Goal: Task Accomplishment & Management: Complete application form

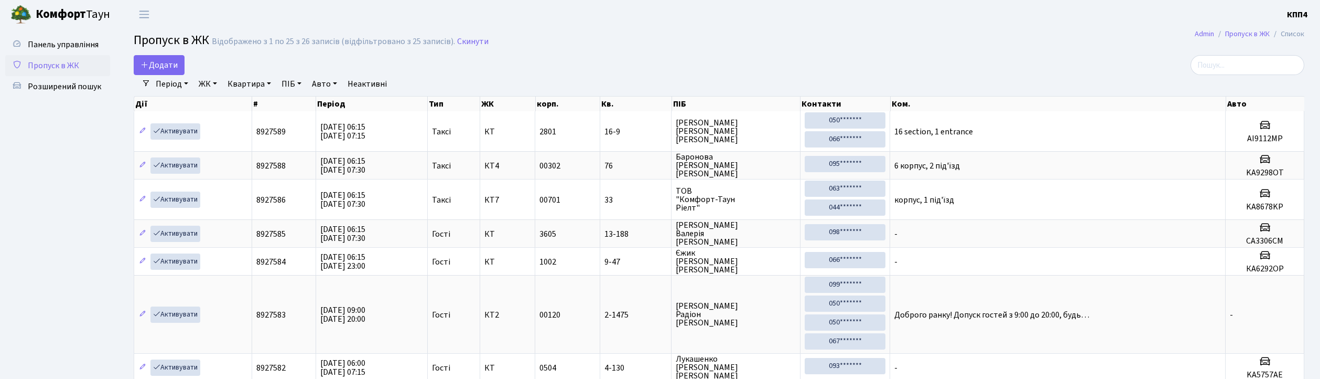
select select "25"
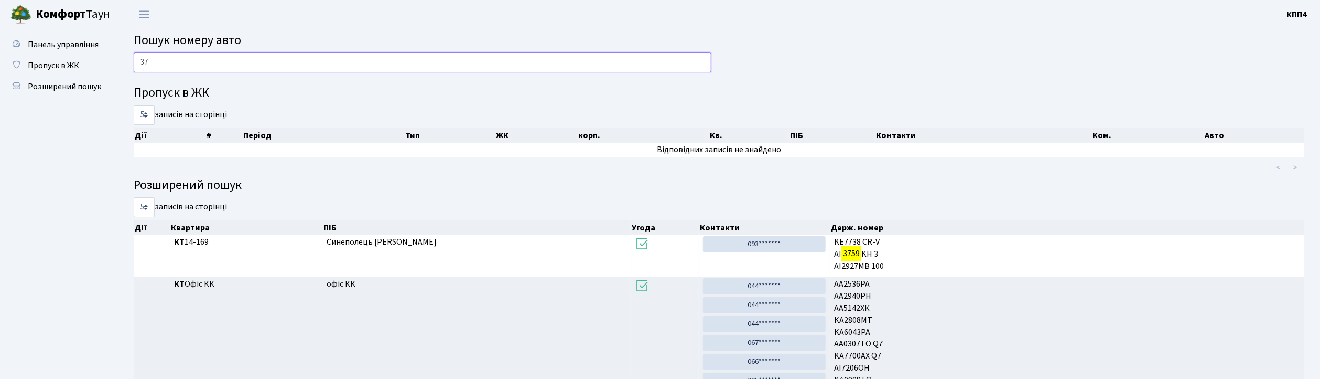
type input "3"
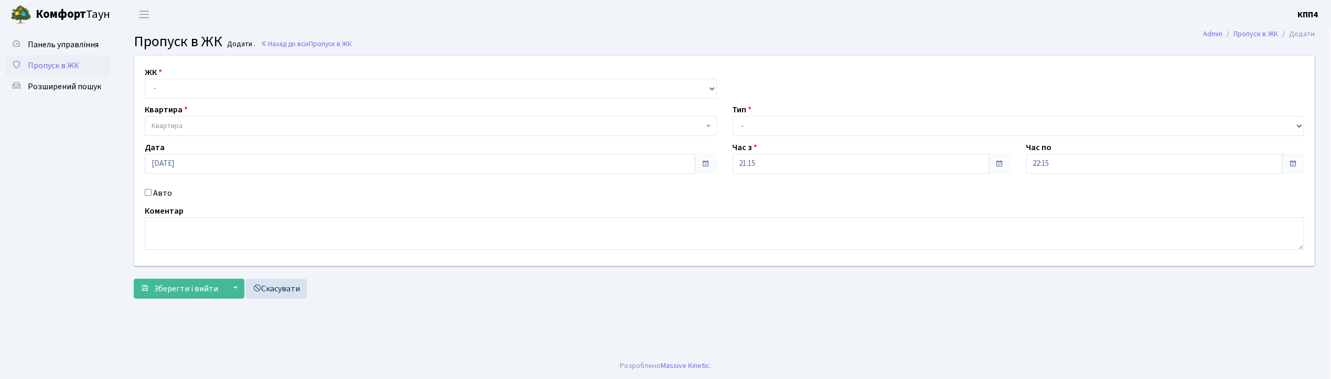
click at [147, 195] on input "Авто" at bounding box center [148, 192] width 7 height 7
checkbox input "true"
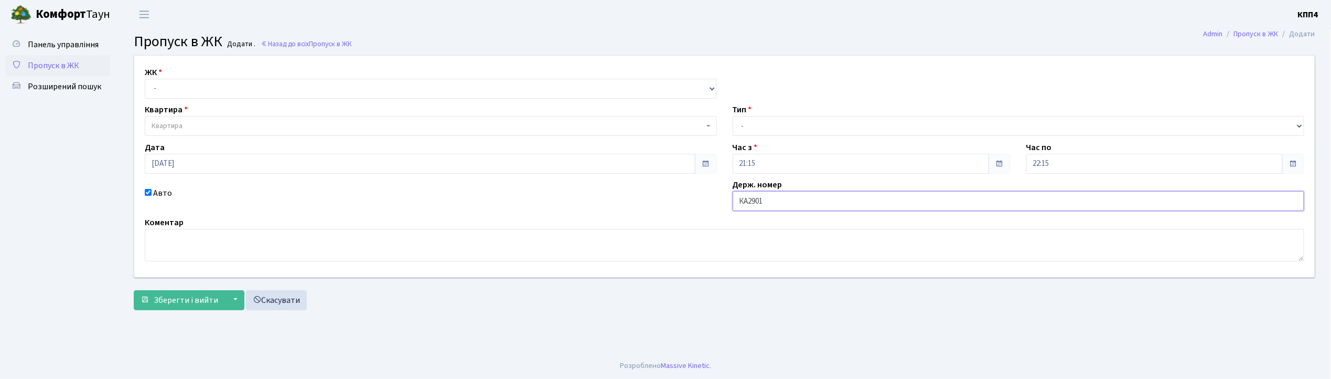
type input "КА2901СХ"
click at [187, 84] on select "- КТ, вул. Регенераторна, 4 КТ2, просп. Соборності, 17 КТ3, вул. Березнева, 16 …" at bounding box center [431, 89] width 572 height 20
select select "271"
click at [145, 79] on select "- КТ, вул. Регенераторна, 4 КТ2, просп. Соборності, 17 КТ3, вул. Березнева, 16 …" at bounding box center [431, 89] width 572 height 20
select select
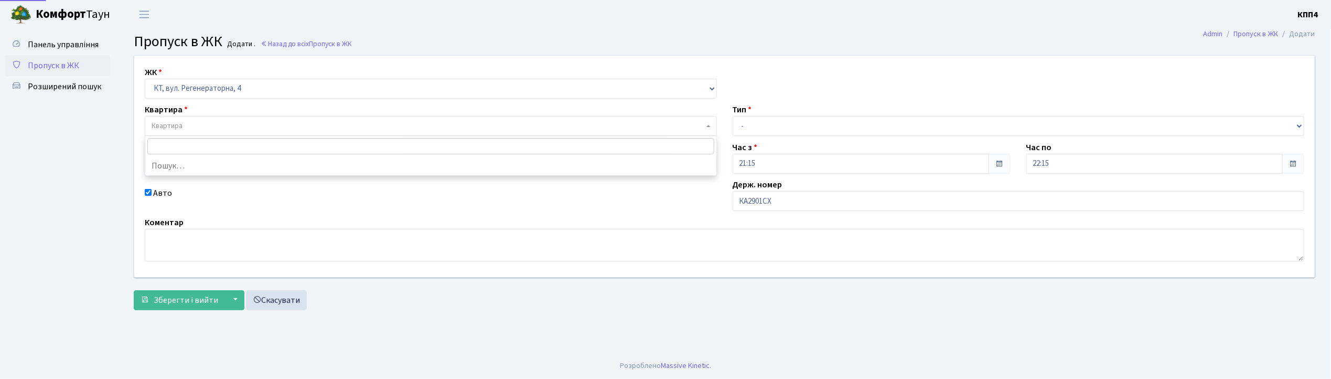
click at [189, 126] on span "Квартира" at bounding box center [428, 126] width 552 height 10
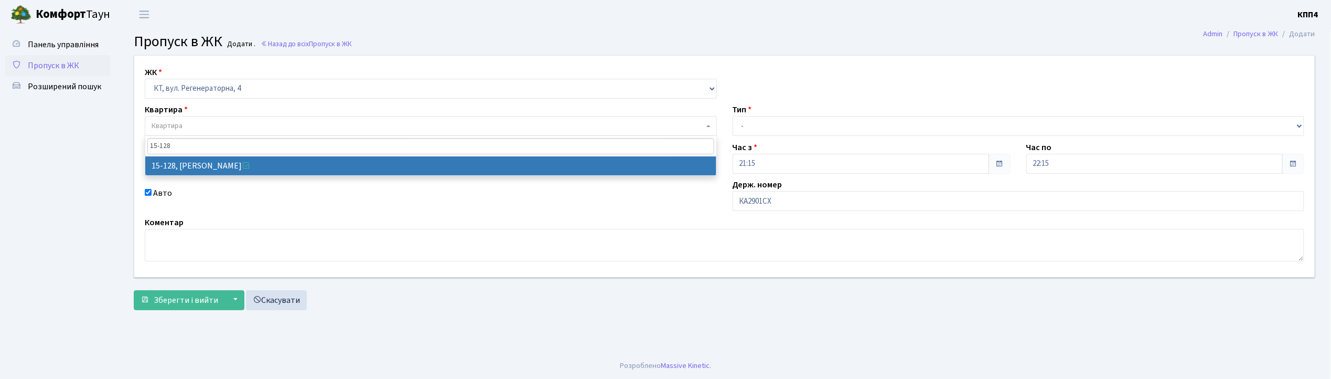
type input "15-128"
select select "8903"
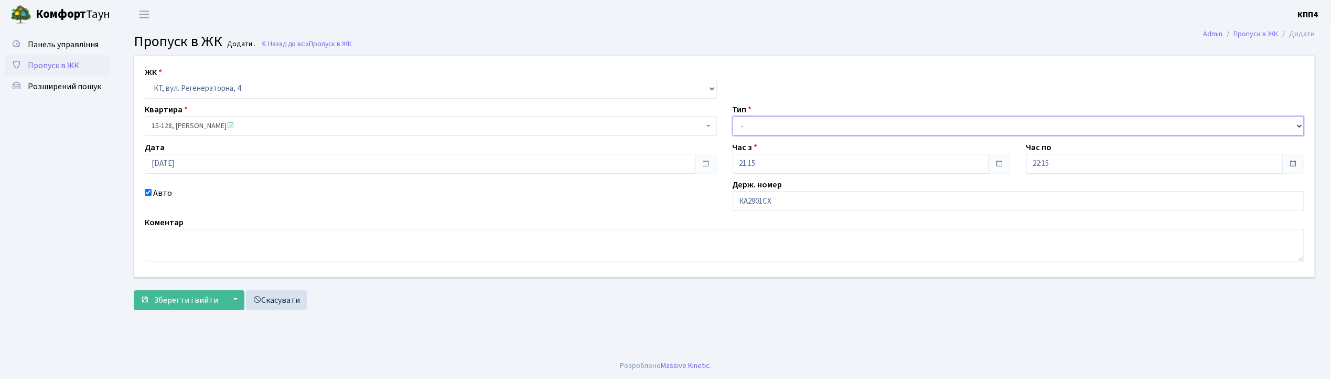
click at [779, 124] on select "- Доставка Таксі Гості Сервіс" at bounding box center [1018, 126] width 572 height 20
select select "2"
click at [732, 116] on select "- Доставка Таксі Гості Сервіс" at bounding box center [1018, 126] width 572 height 20
click at [189, 297] on span "Зберегти і вийти" at bounding box center [186, 300] width 64 height 12
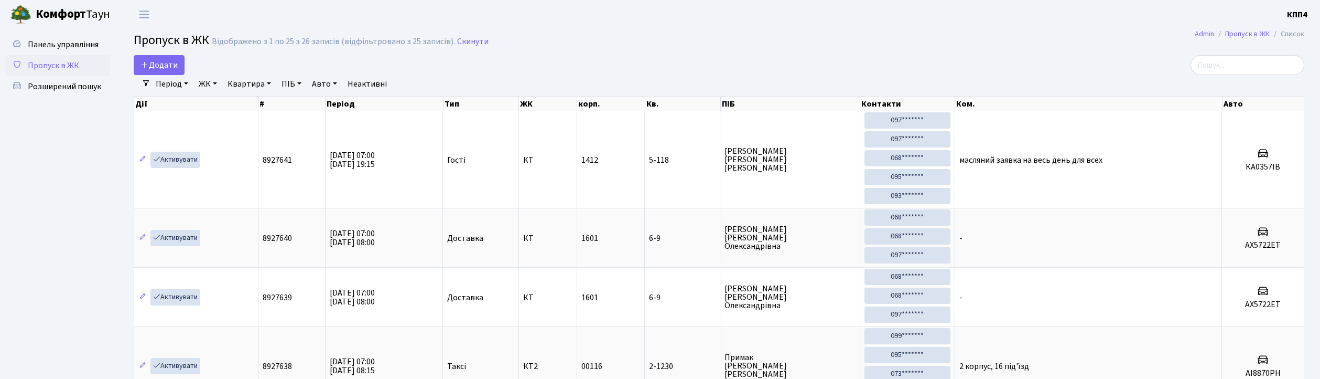
select select "25"
click at [175, 65] on span "Додати" at bounding box center [159, 65] width 37 height 12
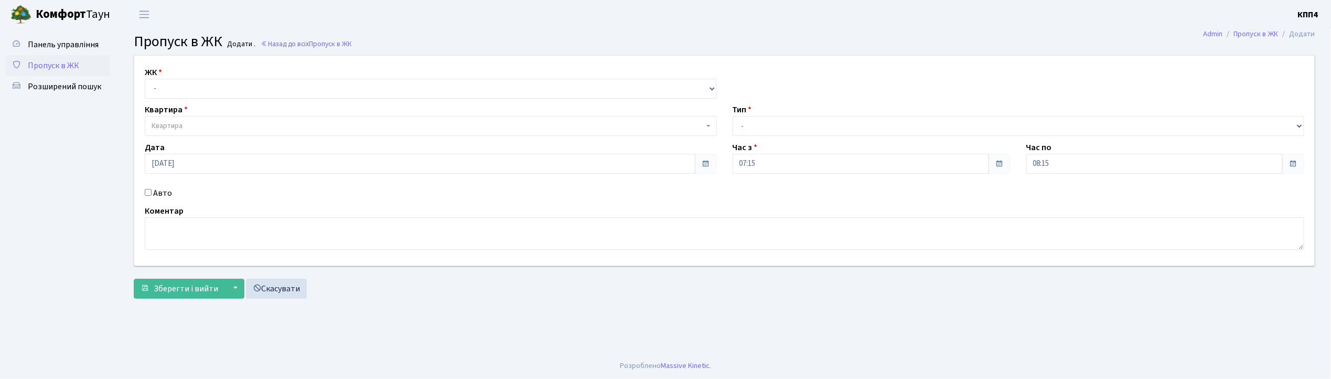
click at [145, 193] on input "Авто" at bounding box center [148, 192] width 7 height 7
checkbox input "true"
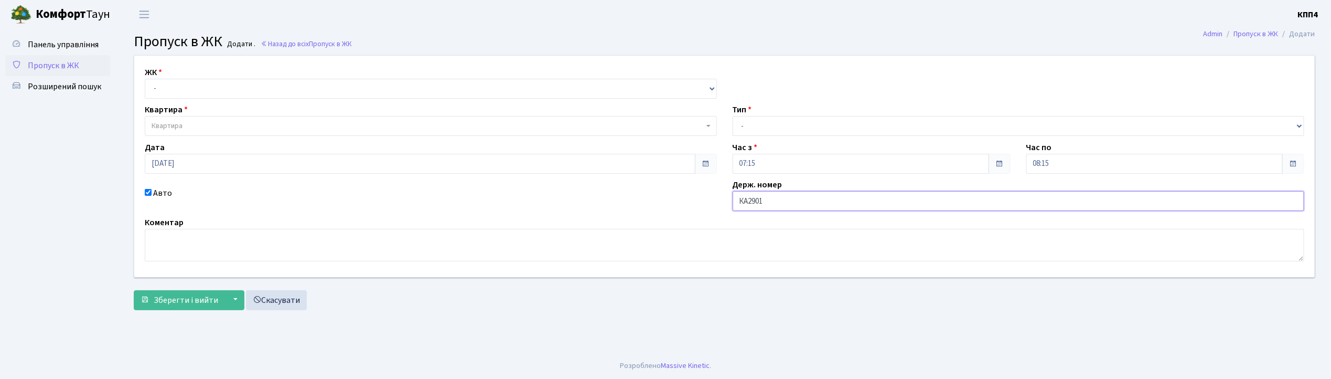
type input "КА2901СХ"
click at [174, 91] on select "- КТ, вул. Регенераторна, 4 КТ2, просп. Соборності, 17 КТ3, вул. Березнева, 16 …" at bounding box center [431, 89] width 572 height 20
select select "271"
click at [145, 79] on select "- КТ, вул. Регенераторна, 4 КТ2, просп. Соборності, 17 КТ3, вул. Березнева, 16 …" at bounding box center [431, 89] width 572 height 20
select select
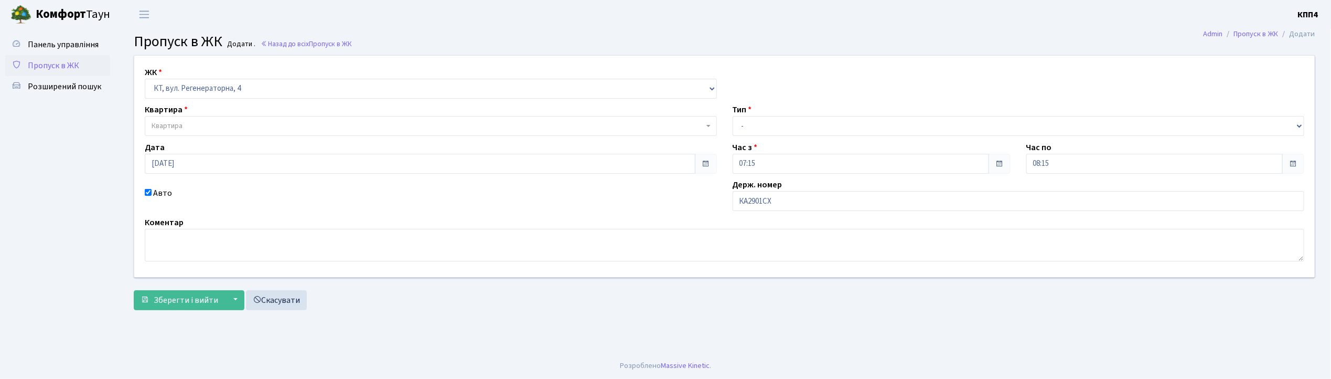
click at [180, 123] on span "Квартира" at bounding box center [167, 126] width 31 height 10
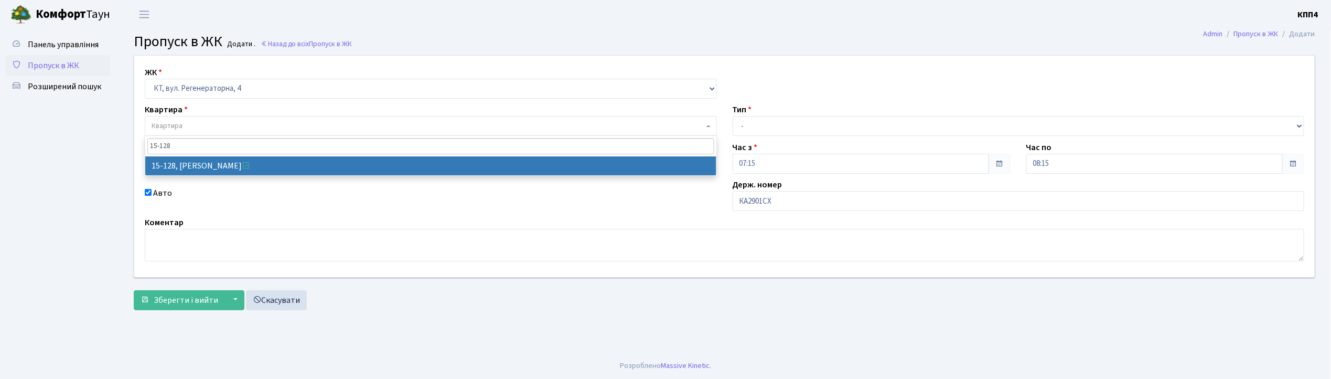
type input "15-128"
select select "8903"
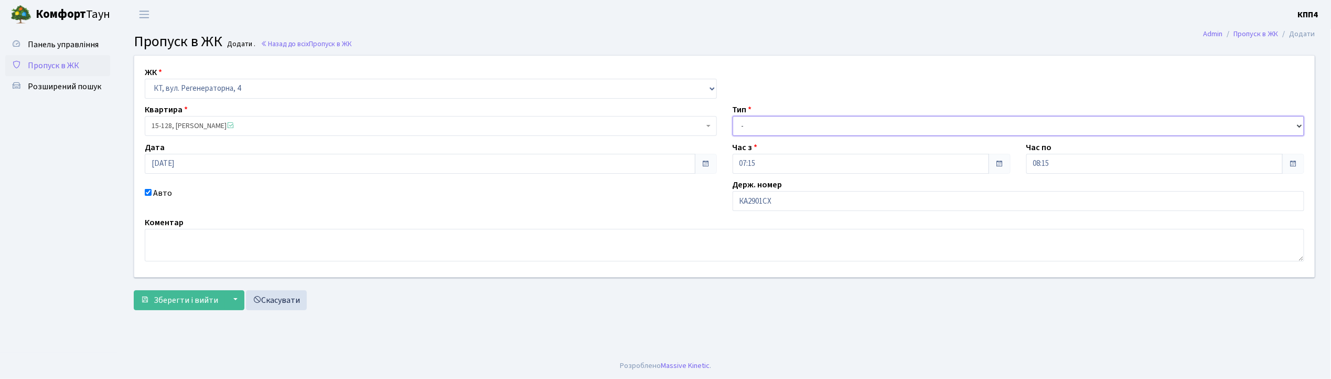
click at [758, 130] on select "- Доставка Таксі Гості Сервіс" at bounding box center [1018, 126] width 572 height 20
select select "2"
click at [732, 116] on select "- Доставка Таксі Гості Сервіс" at bounding box center [1018, 126] width 572 height 20
click at [193, 307] on button "Зберегти і вийти" at bounding box center [179, 300] width 91 height 20
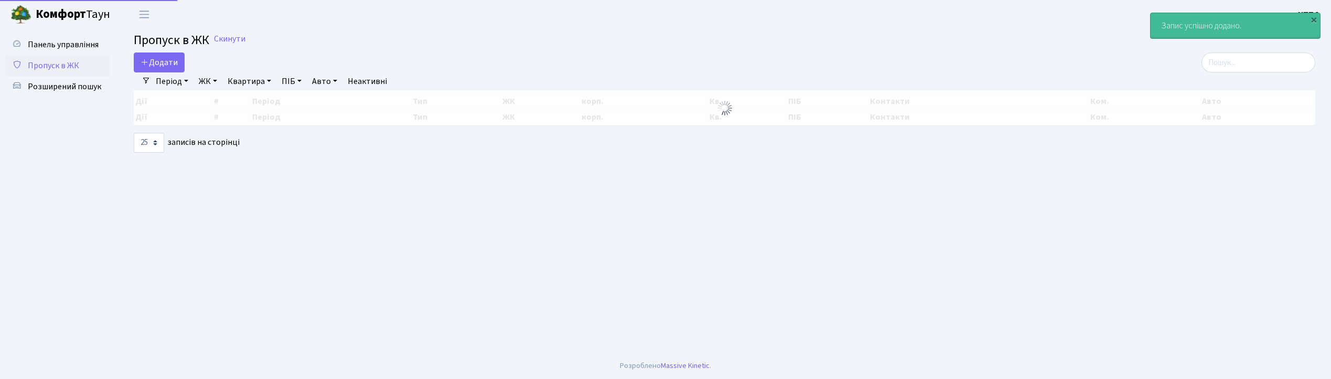
select select "25"
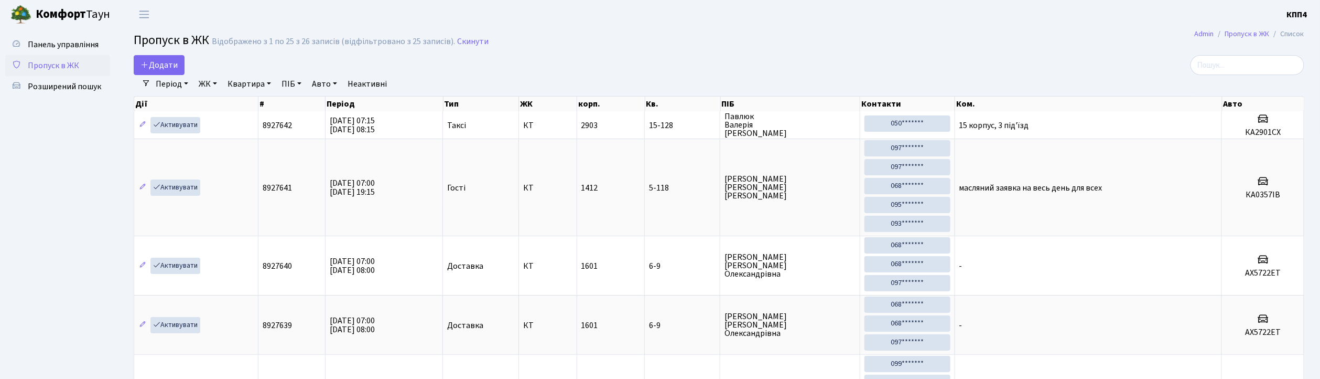
click at [1214, 64] on input "search" at bounding box center [1248, 65] width 114 height 20
